Goal: Task Accomplishment & Management: Complete application form

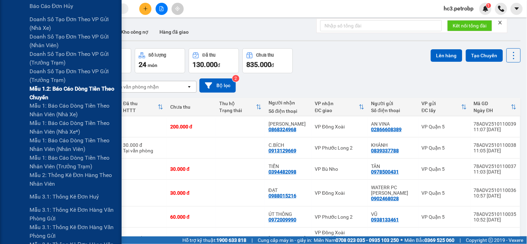
scroll to position [363, 0]
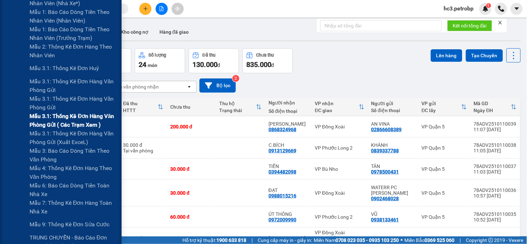
click at [79, 122] on span "Mẫu 3.1: Thống kê đơn hàng văn phòng gửi ( các trạm xem )" at bounding box center [73, 120] width 87 height 17
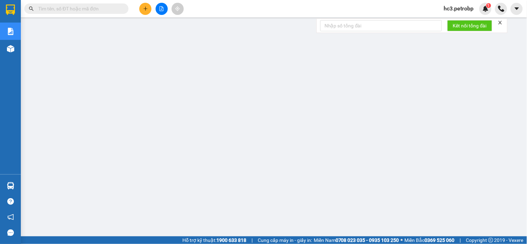
click at [260, 13] on div "Kết quả tìm kiếm ( 0 ) Bộ lọc Ngày tạo đơn gần nhất No Data hc3.petrobp 1" at bounding box center [263, 8] width 527 height 17
click at [281, 13] on div "Kết quả tìm kiếm ( 0 ) Bộ lọc Ngày tạo đơn gần nhất No Data hc3.petrobp 1" at bounding box center [263, 8] width 527 height 17
click at [144, 8] on icon "plus" at bounding box center [146, 8] width 4 height 0
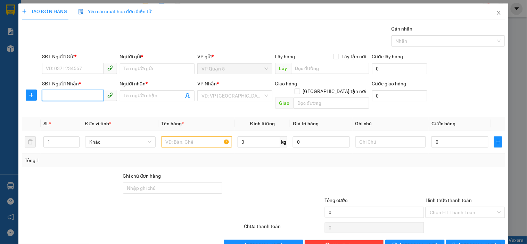
click at [78, 94] on input "SĐT Người Nhận *" at bounding box center [72, 95] width 61 height 11
click at [78, 111] on div "0973341915 - LONG HƯƠNG" at bounding box center [79, 110] width 66 height 8
type input "0973341915"
type input "LONG HƯƠNG"
type input "30.000"
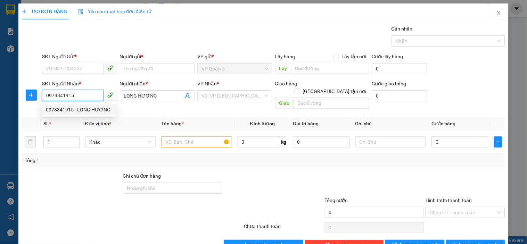
type input "30.000"
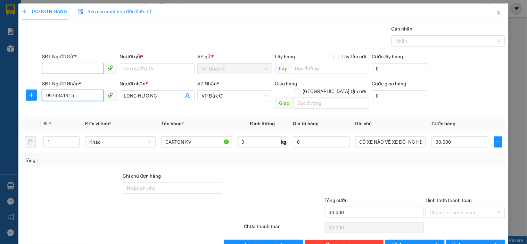
type input "0973341915"
click at [77, 65] on input "SĐT Người Gửi *" at bounding box center [72, 68] width 61 height 11
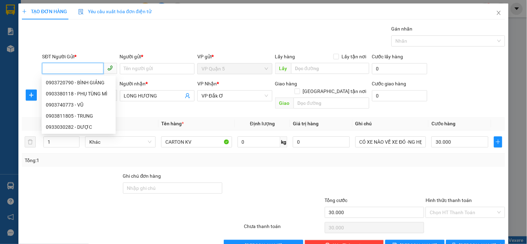
click at [78, 67] on input "SĐT Người Gửi *" at bounding box center [72, 68] width 61 height 11
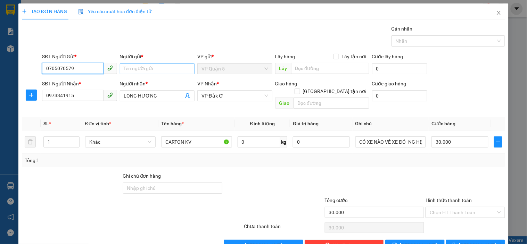
type input "0705070579"
click at [141, 72] on input "Người gửi *" at bounding box center [157, 68] width 75 height 11
type input "n"
type input "NHỰT"
click at [167, 39] on div "Gói vận chuyển * Tiêu chuẩn Gán nhãn Nhãn" at bounding box center [274, 37] width 466 height 24
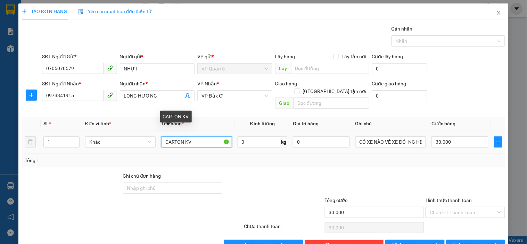
click at [189, 138] on input "CARTON KV" at bounding box center [196, 142] width 71 height 11
type input "CARTON"
click at [476, 106] on div "Transit Pickup Surcharge Ids Transit Deliver Surcharge Ids Transit Deliver Surc…" at bounding box center [264, 138] width 484 height 226
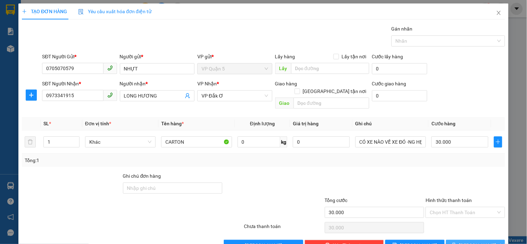
click at [464, 240] on button "[PERSON_NAME] và In" at bounding box center [475, 245] width 59 height 11
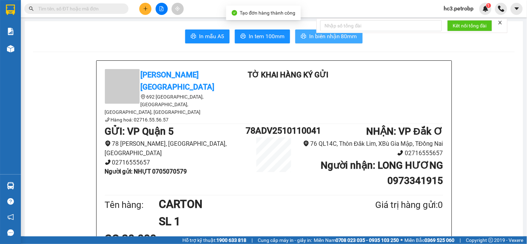
click at [302, 36] on icon "printer" at bounding box center [304, 36] width 6 height 6
click at [254, 35] on span "In tem 100mm" at bounding box center [267, 36] width 36 height 9
